Goal: Information Seeking & Learning: Learn about a topic

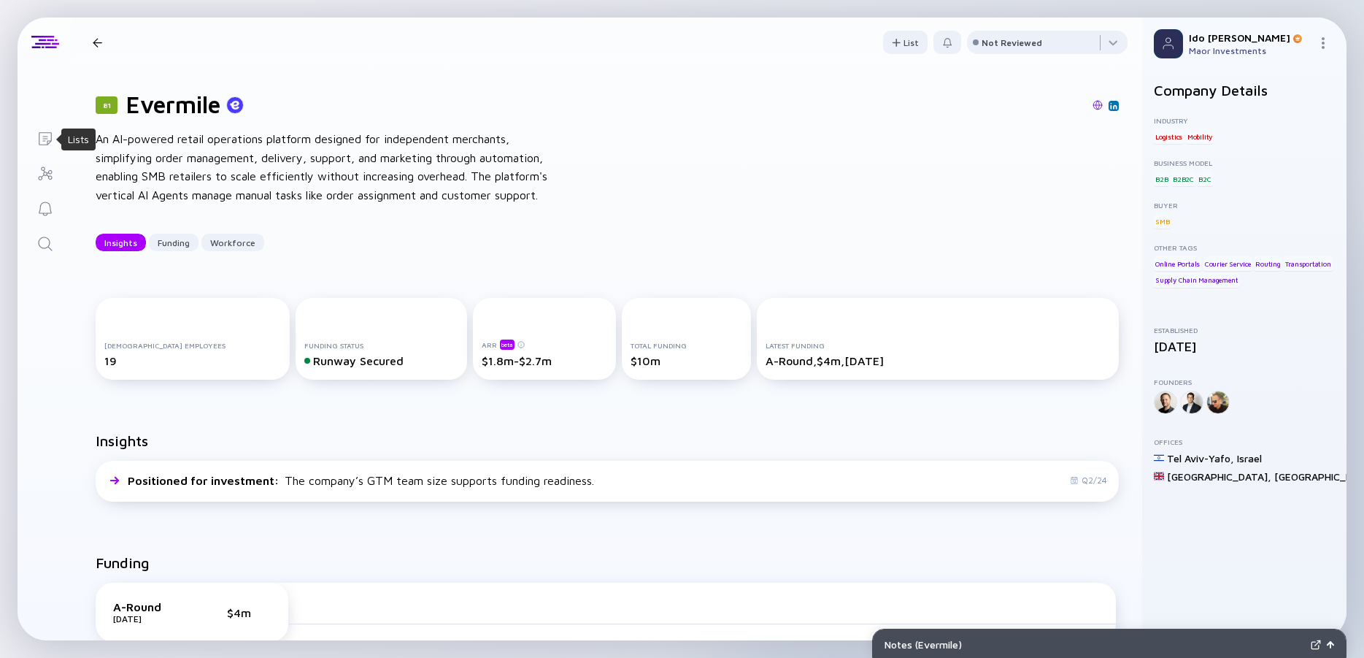
click at [42, 138] on icon "Lists" at bounding box center [46, 139] width 18 height 18
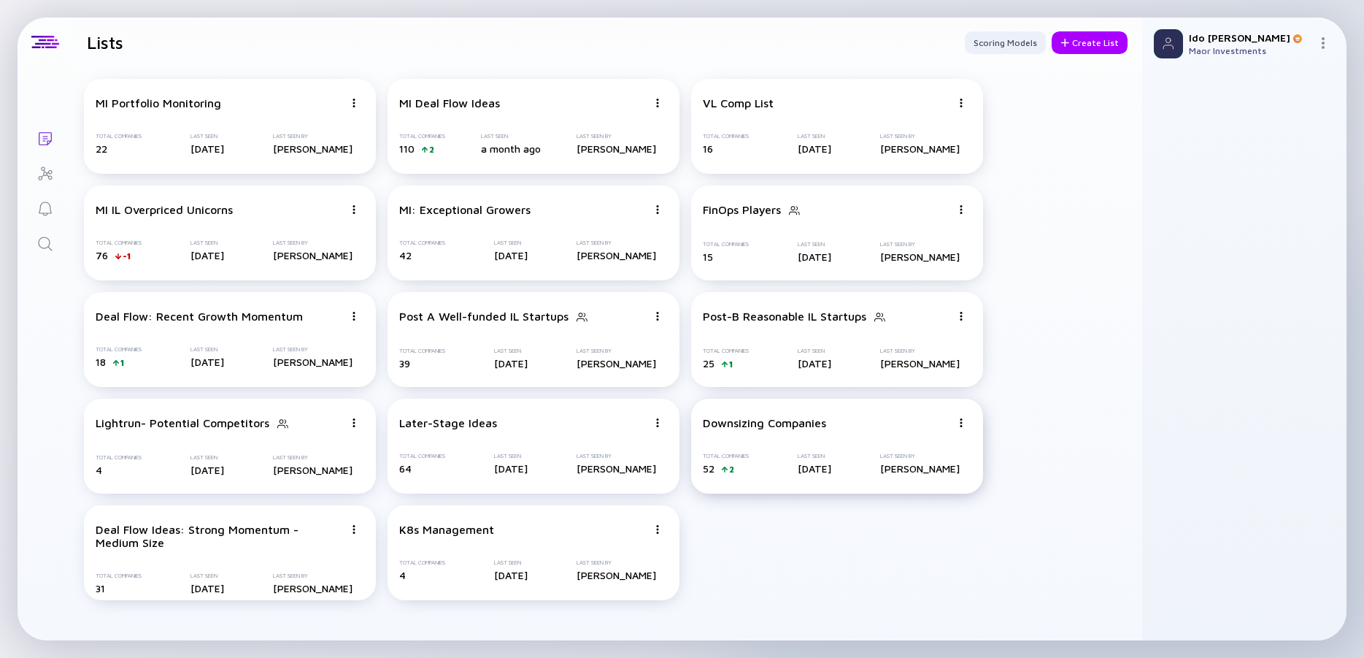
click at [785, 429] on div "Downsizing Companies Total Companies 52 2 Last Seen [DATE] Last Seen By [PERSON…" at bounding box center [837, 446] width 292 height 95
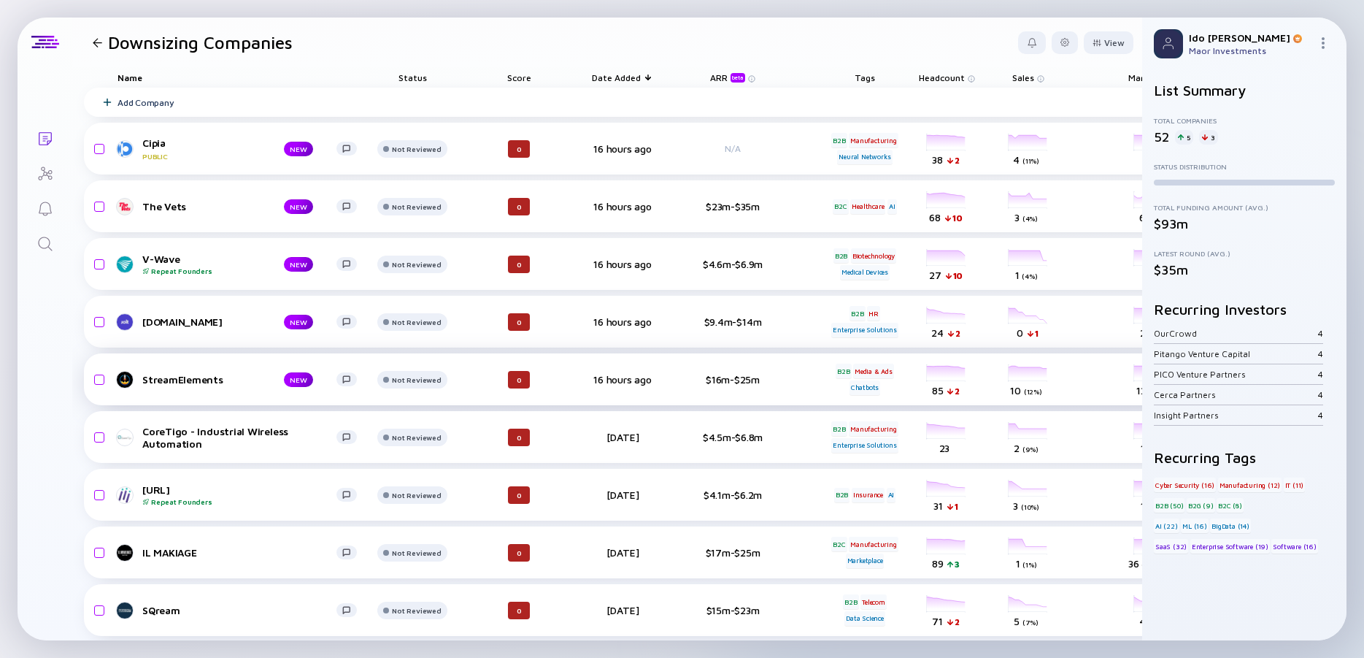
click at [953, 364] on div "headcount-streamelements 85 2 Headcount" at bounding box center [947, 379] width 82 height 41
click at [957, 374] on div "headcount-streamelements 85 2 Headcount" at bounding box center [947, 379] width 82 height 41
click at [941, 371] on div "headcount-streamelements 85 2 Headcount" at bounding box center [947, 379] width 82 height 41
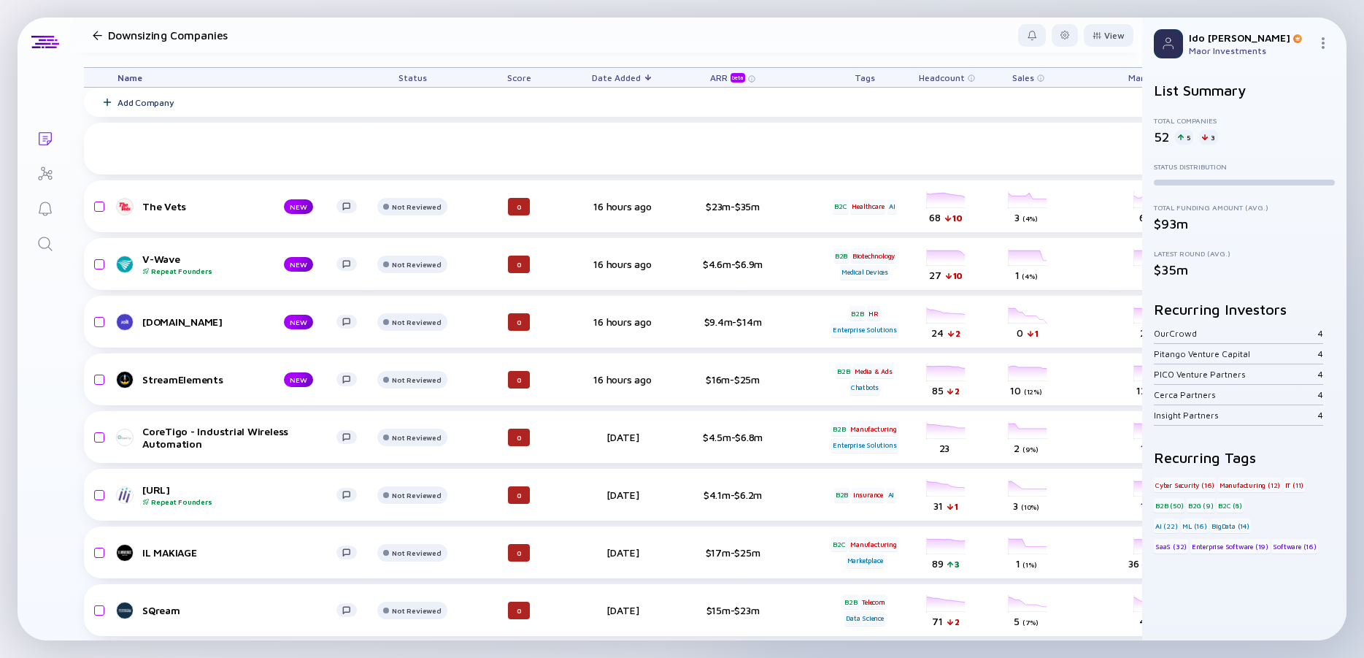
scroll to position [263, 0]
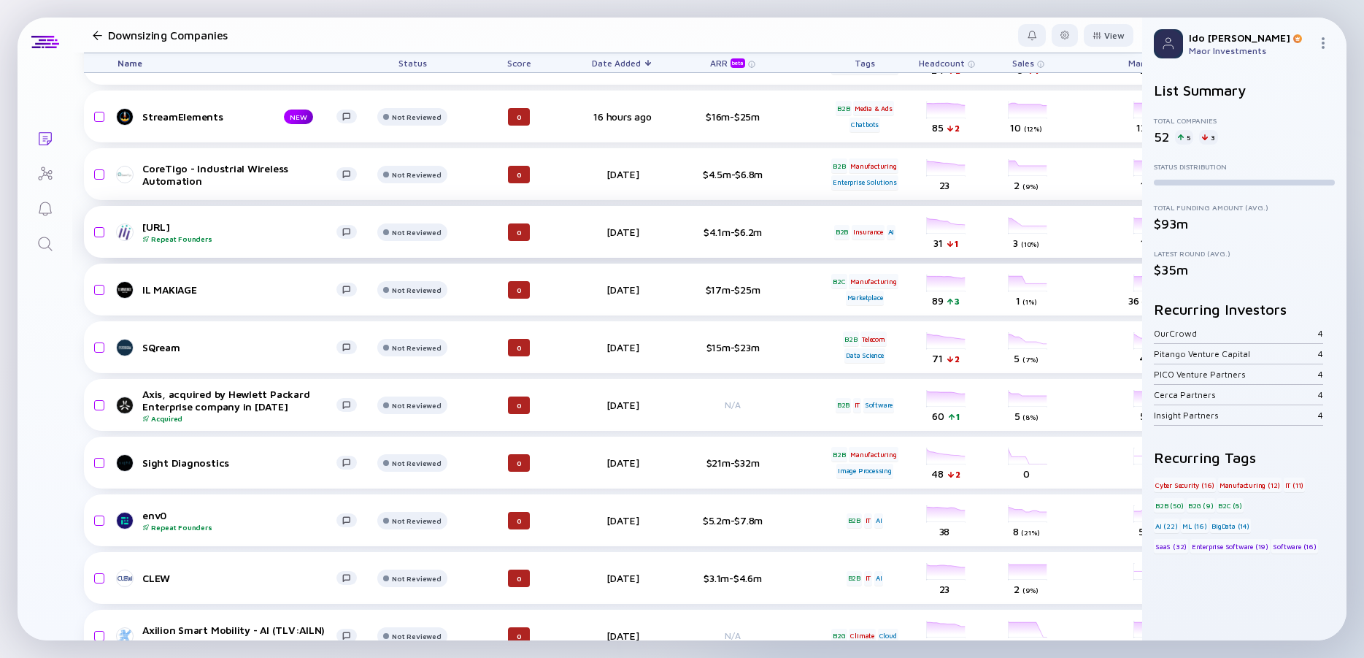
click at [938, 220] on div "headcount-nsure-ai 31 1 Headcount" at bounding box center [947, 232] width 82 height 41
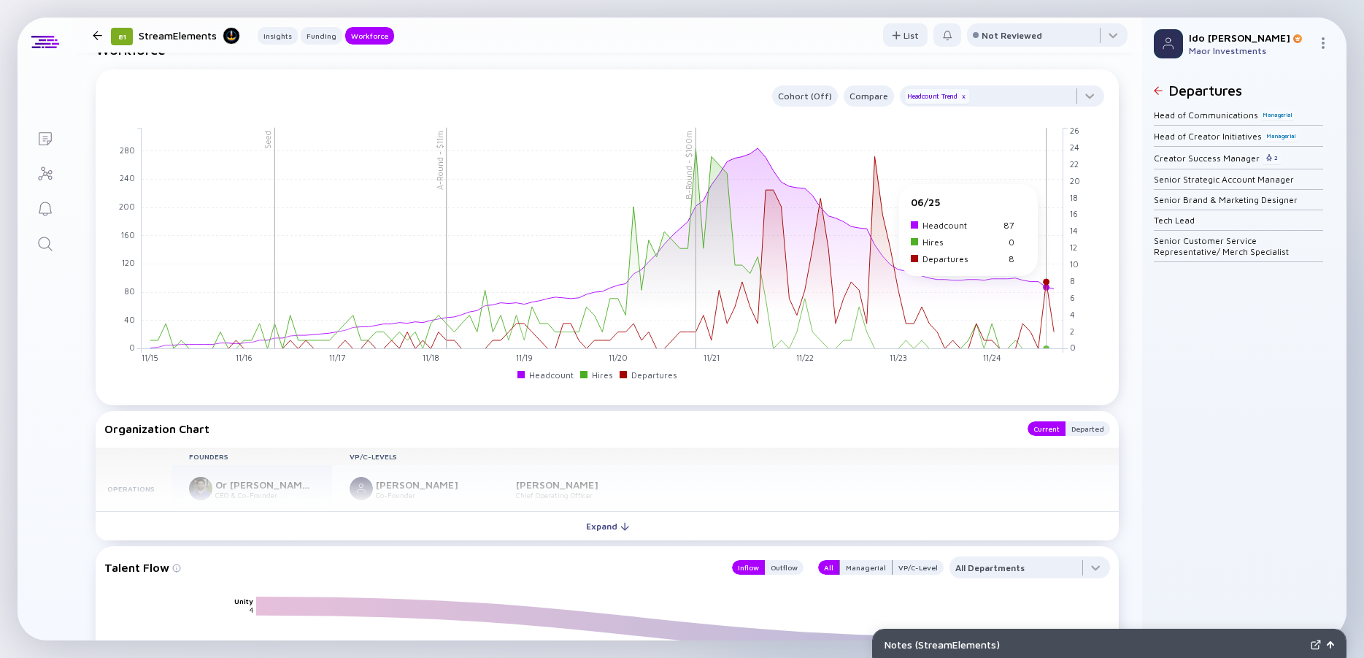
scroll to position [1577, 0]
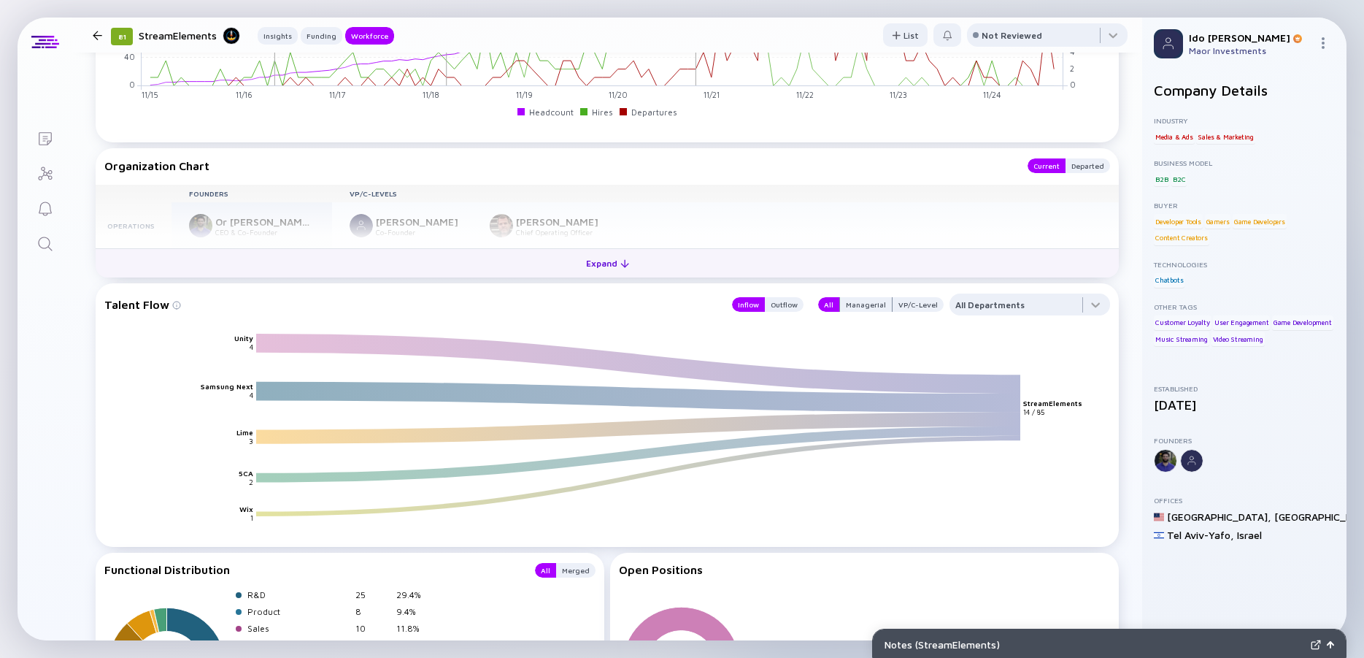
click at [602, 266] on div "Expand" at bounding box center [607, 263] width 61 height 23
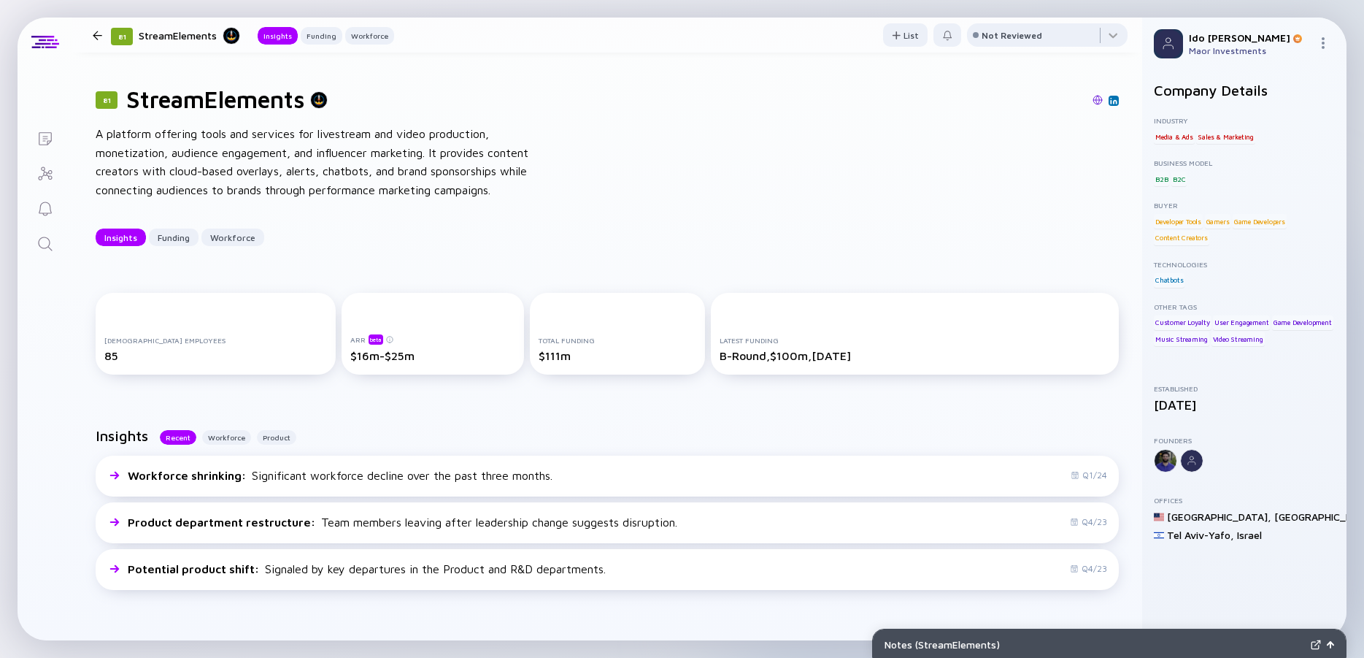
scroll to position [0, 0]
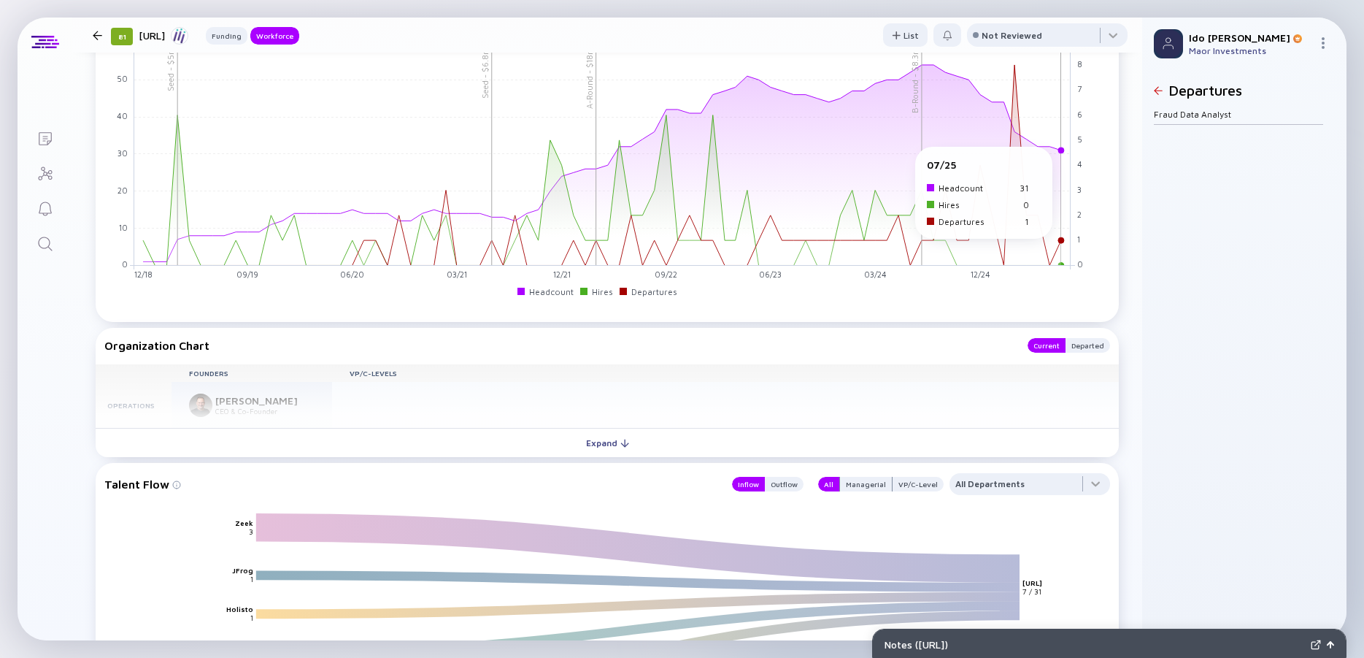
scroll to position [1314, 0]
